Goal: Task Accomplishment & Management: Complete application form

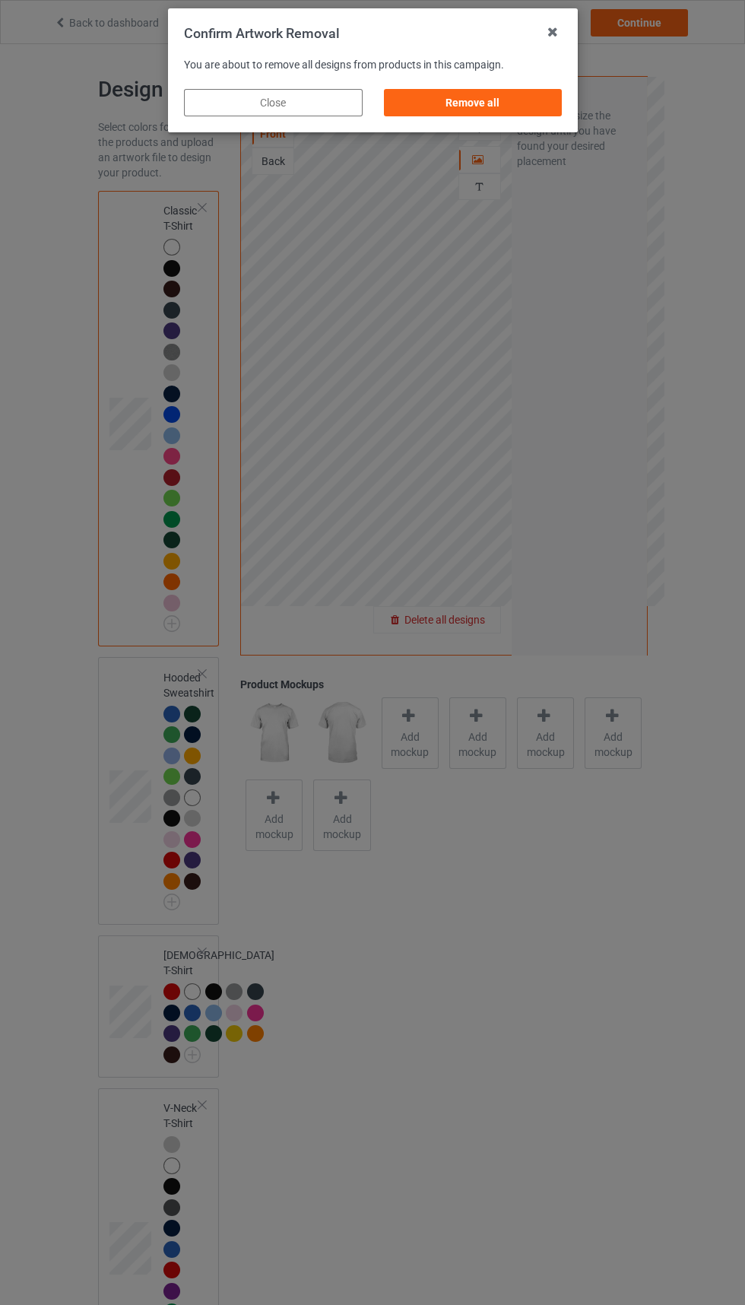
click at [516, 100] on div "Remove all" at bounding box center [472, 102] width 179 height 27
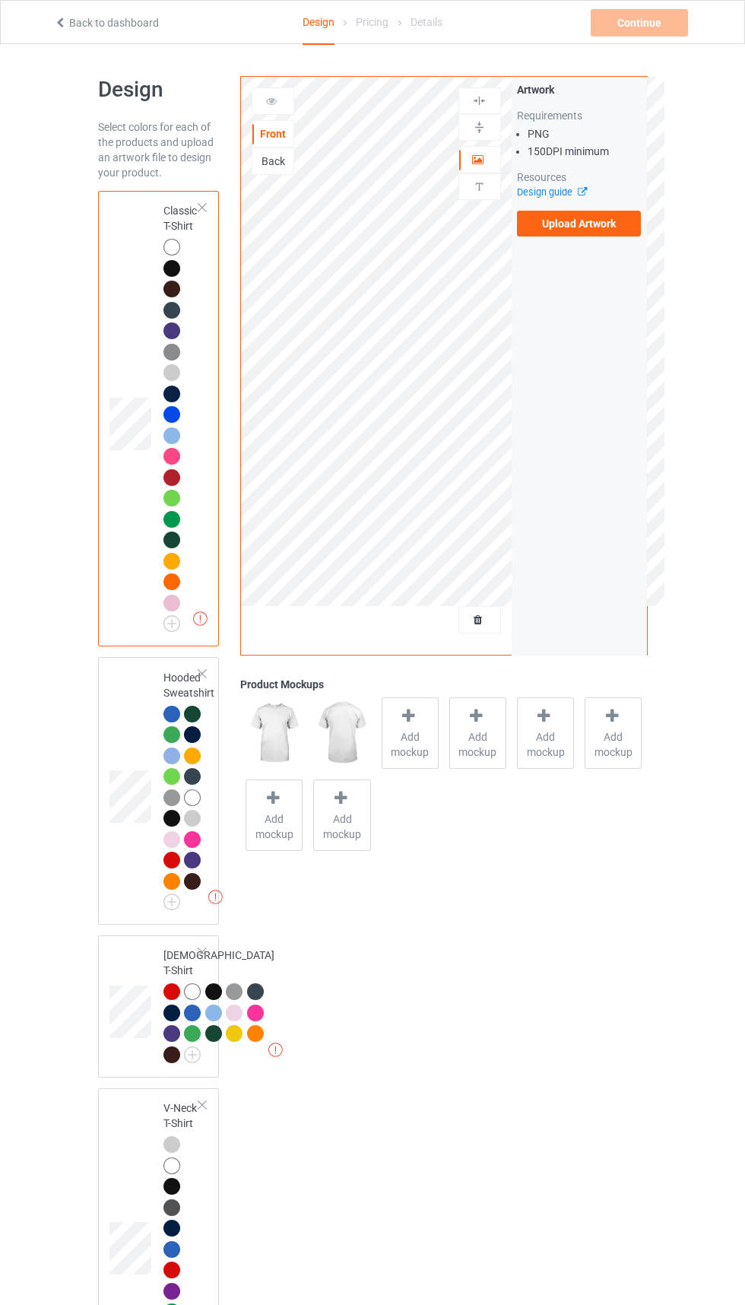
click at [619, 233] on label "Upload Artwork" at bounding box center [579, 224] width 125 height 26
click at [0, 0] on input "Upload Artwork" at bounding box center [0, 0] width 0 height 0
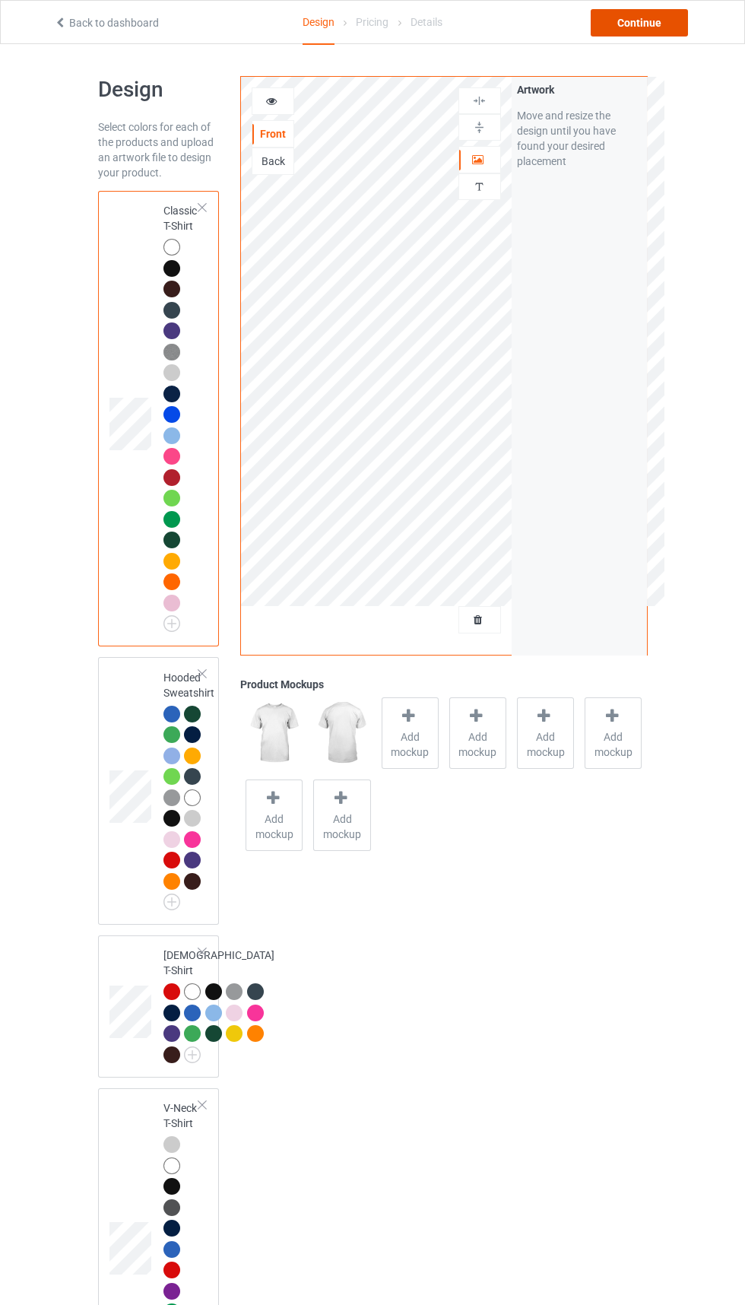
click at [638, 21] on div "Continue" at bounding box center [639, 22] width 97 height 27
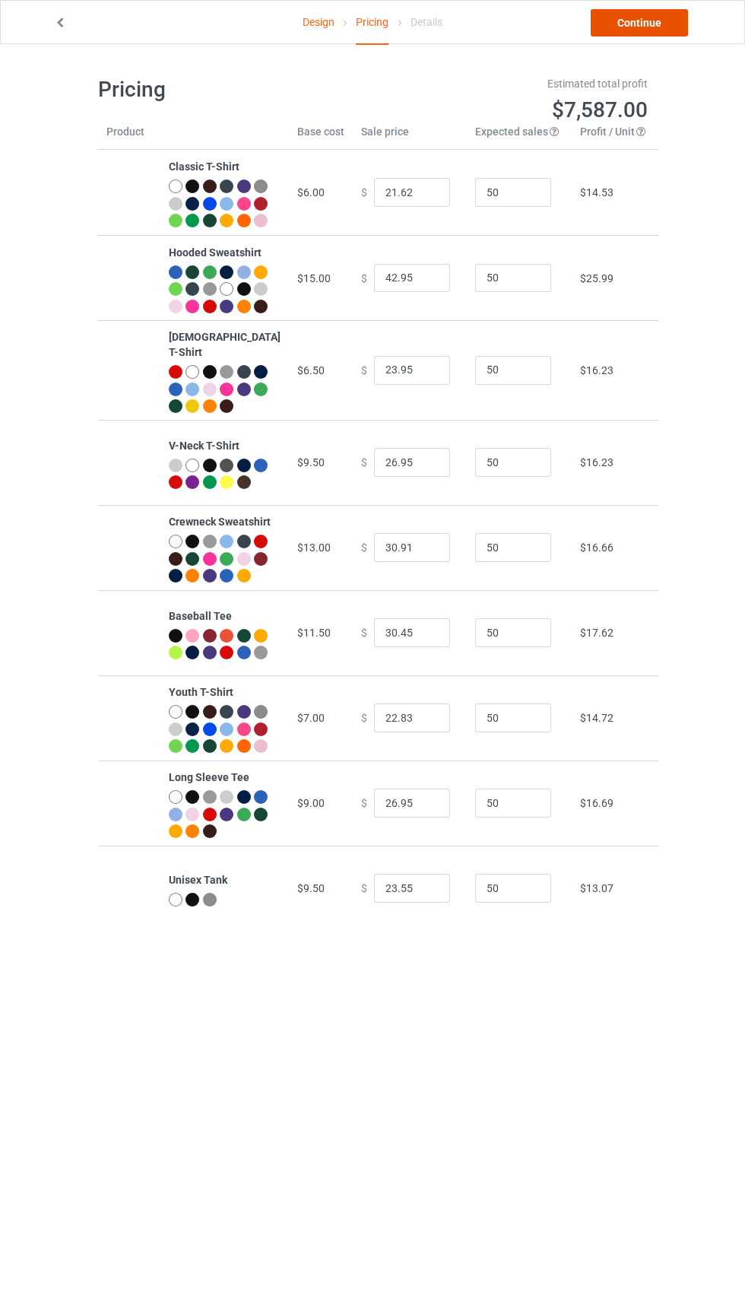
click at [636, 16] on link "Continue" at bounding box center [639, 22] width 97 height 27
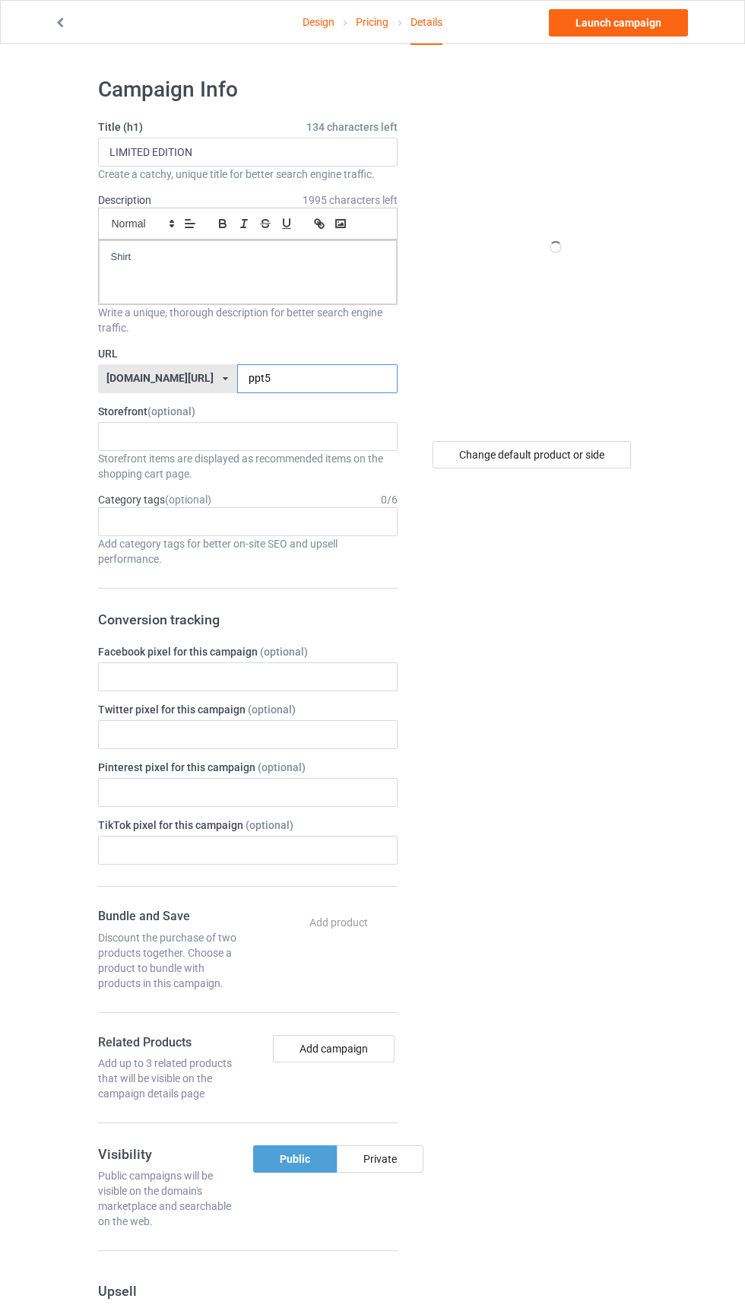
click at [328, 373] on input "ppt5" at bounding box center [317, 378] width 160 height 29
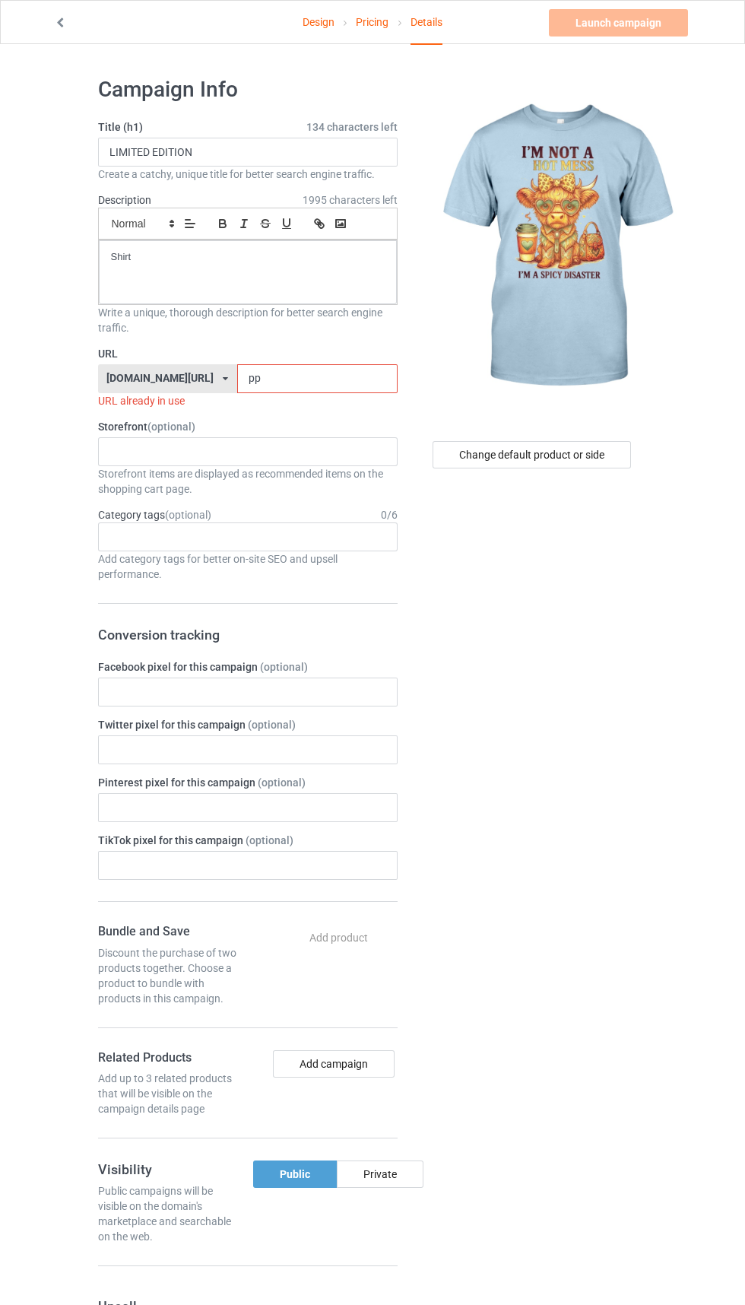
type input "p"
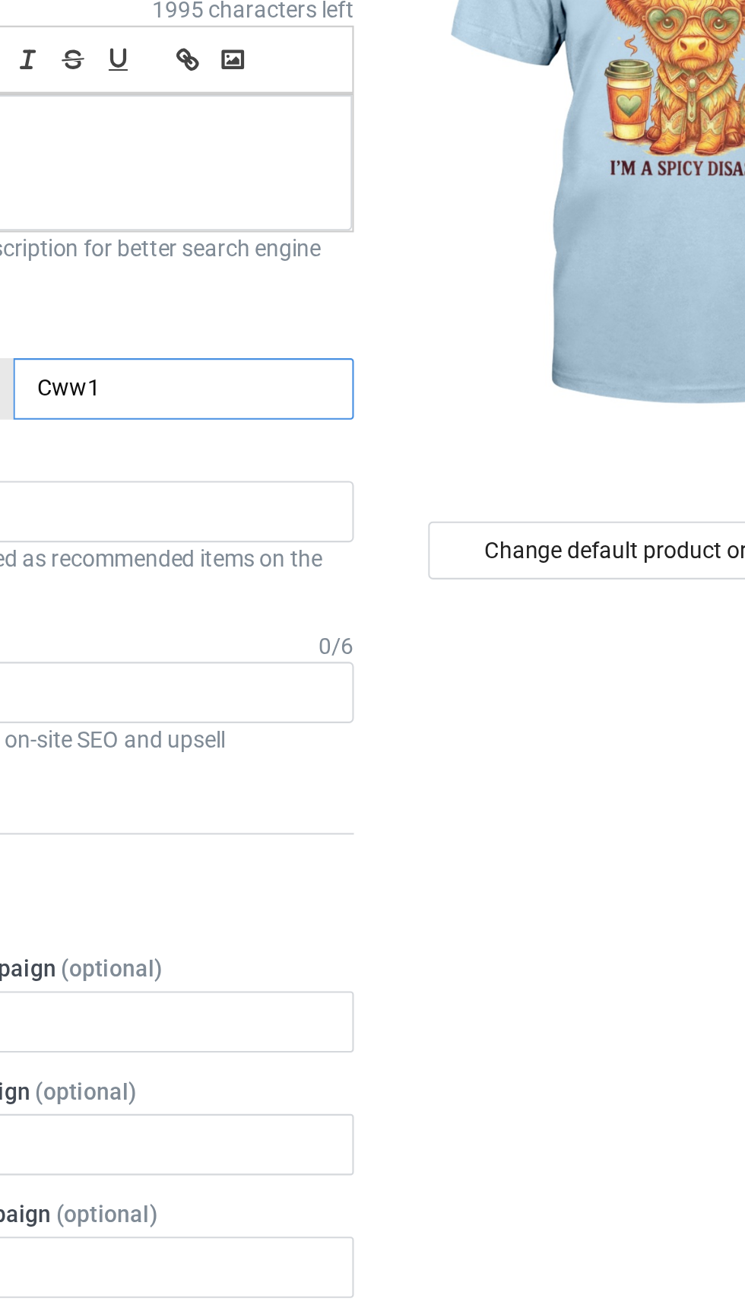
type input "Cww1"
click at [533, 444] on div "Change default product or side" at bounding box center [532, 454] width 198 height 27
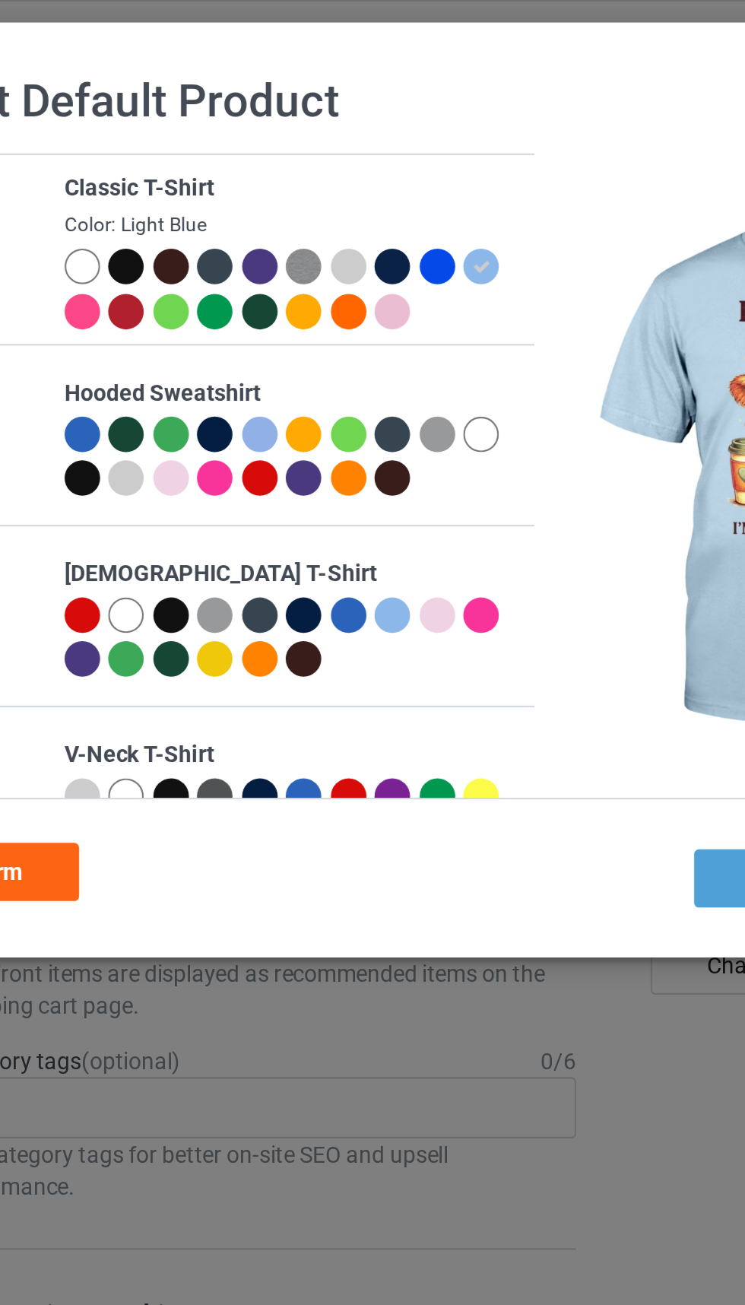
click at [168, 123] on div at bounding box center [165, 125] width 17 height 17
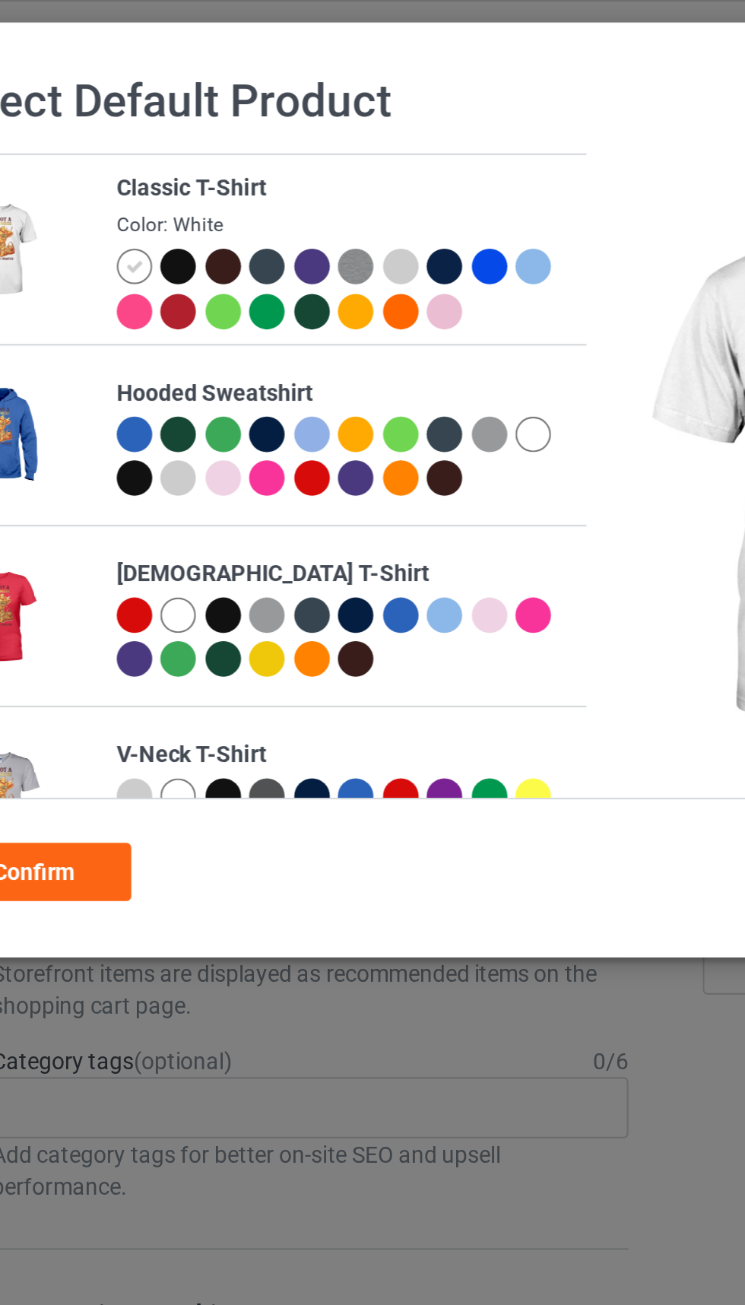
click at [144, 403] on div "Confirm" at bounding box center [117, 410] width 92 height 27
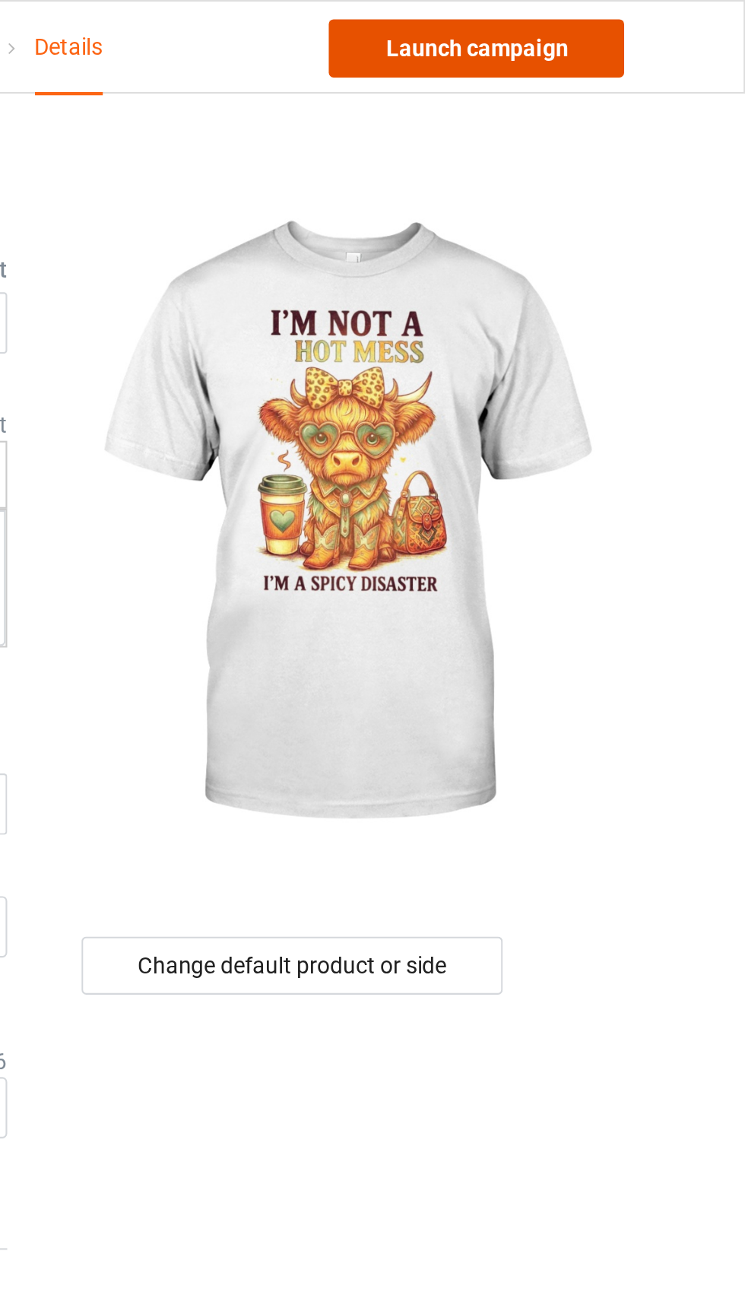
click at [663, 24] on link "Launch campaign" at bounding box center [618, 22] width 139 height 27
